Goal: Task Accomplishment & Management: Use online tool/utility

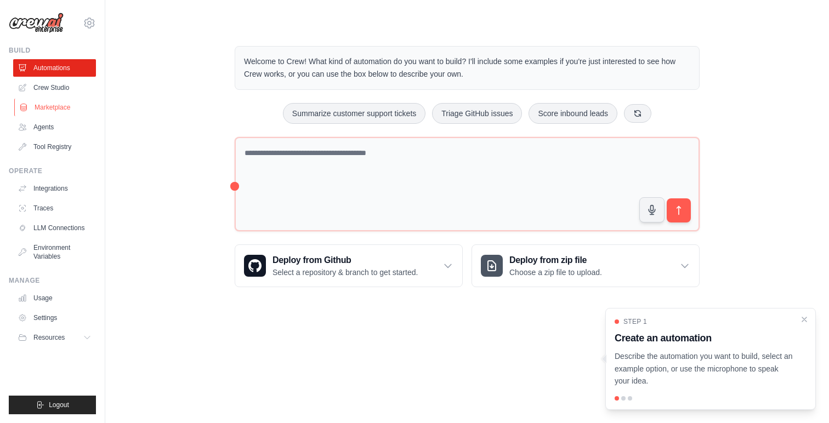
click at [53, 103] on link "Marketplace" at bounding box center [55, 108] width 83 height 18
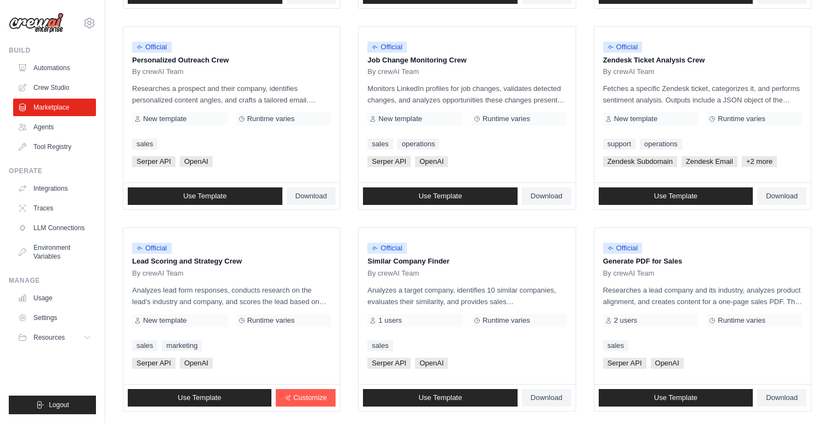
scroll to position [530, 0]
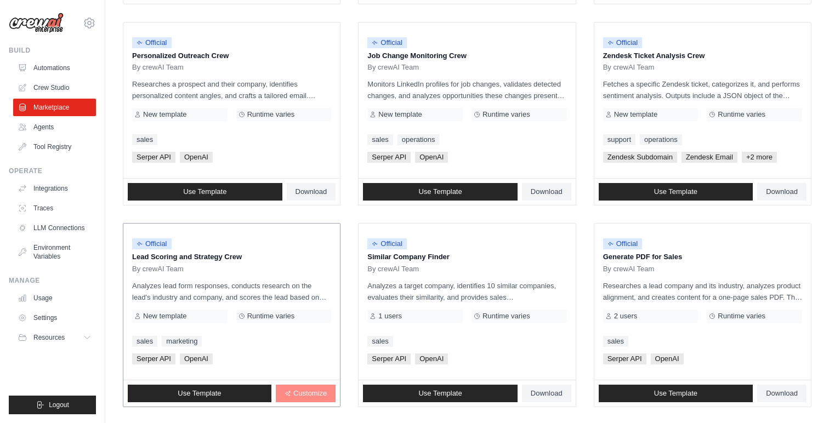
click at [298, 393] on span "Customize" at bounding box center [309, 393] width 33 height 9
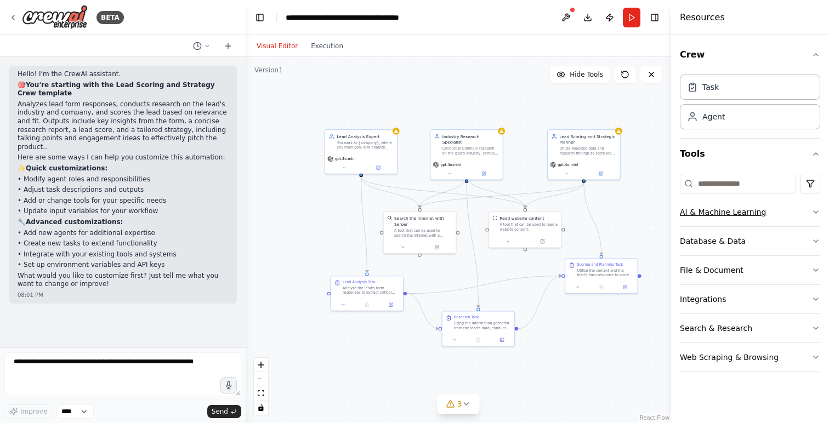
click at [720, 211] on button "AI & Machine Learning" at bounding box center [750, 212] width 140 height 29
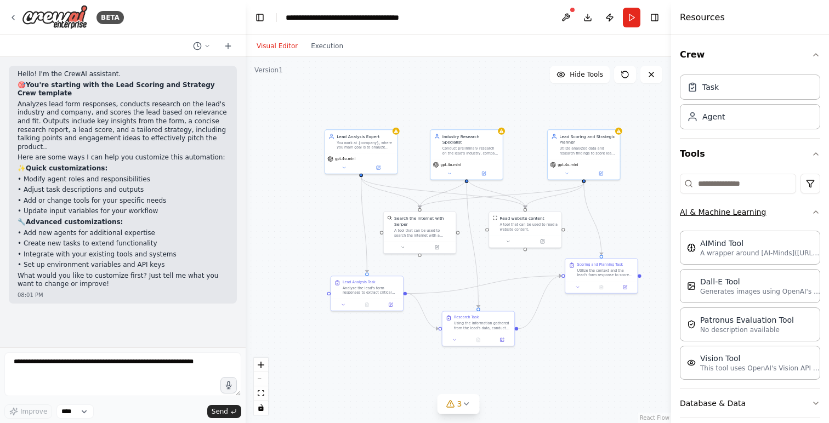
click at [720, 211] on button "AI & Machine Learning" at bounding box center [750, 212] width 140 height 29
